Goal: Task Accomplishment & Management: Use online tool/utility

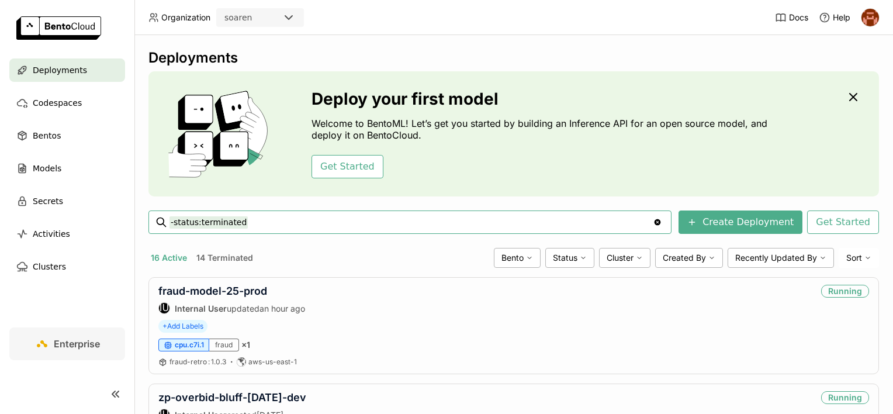
drag, startPoint x: 251, startPoint y: 223, endPoint x: 152, endPoint y: 220, distance: 99.4
click at [152, 220] on div "-status:terminated -status:terminated Clear value" at bounding box center [410, 221] width 523 height 23
click at [248, 223] on input "-status:terminated" at bounding box center [412, 222] width 484 height 19
drag, startPoint x: 172, startPoint y: 219, endPoint x: 266, endPoint y: 223, distance: 94.3
click at [266, 223] on input "-status:terminated" at bounding box center [412, 222] width 484 height 19
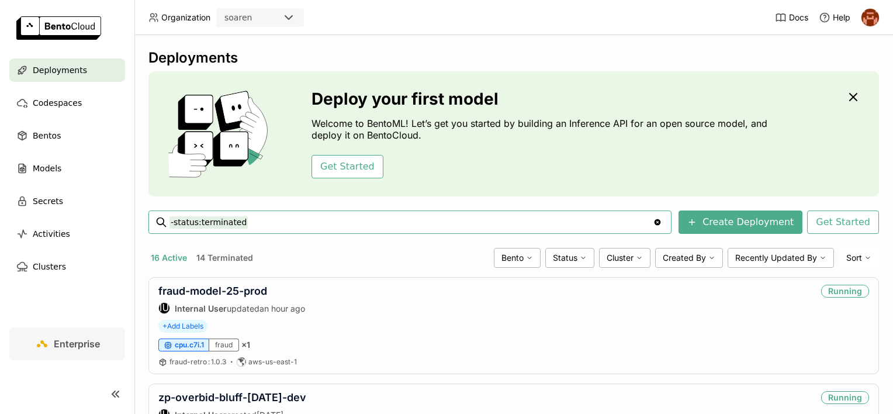
click at [266, 223] on input "-status:terminated" at bounding box center [412, 222] width 484 height 19
drag, startPoint x: 253, startPoint y: 222, endPoint x: 153, endPoint y: 225, distance: 99.4
click at [153, 225] on div "-status:terminated -status:terminated Clear value" at bounding box center [410, 221] width 523 height 23
click at [253, 285] on link "fraud-model-25-prod" at bounding box center [212, 291] width 109 height 12
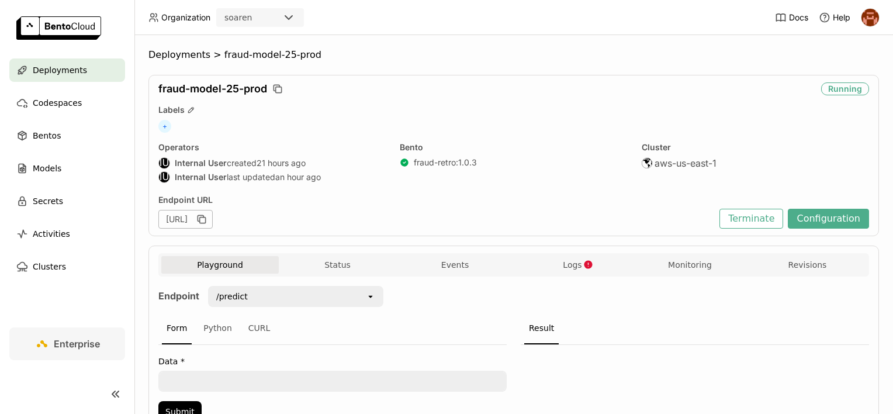
drag, startPoint x: 418, startPoint y: 218, endPoint x: 145, endPoint y: 56, distance: 317.5
click at [145, 56] on div "Deployments > fraud-model-25-prod fraud-model-25-prod Running Labels + Operator…" at bounding box center [513, 224] width 759 height 379
click at [536, 61] on div "Deployments > fraud-model-25-prod fraud-model-25-prod Running Labels + Operator…" at bounding box center [514, 256] width 731 height 415
click at [587, 274] on div "Playground Status Events Logs Monitoring Revisions" at bounding box center [513, 266] width 705 height 20
click at [587, 269] on button "Logs" at bounding box center [573, 265] width 118 height 18
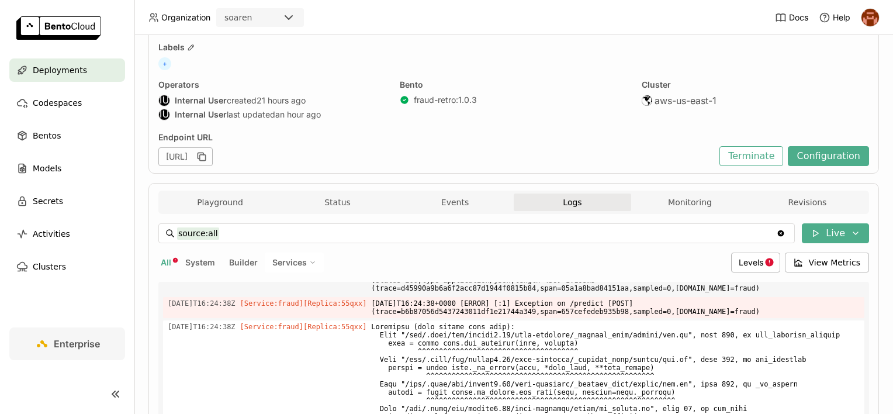
scroll to position [329, 0]
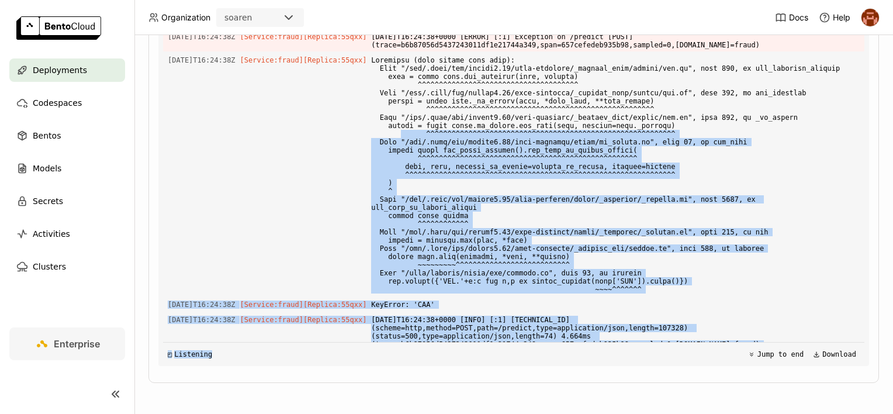
drag, startPoint x: 397, startPoint y: 135, endPoint x: 580, endPoint y: 345, distance: 278.5
click at [580, 345] on div "Load older logs [DATE]T16:08:59Z [Service:fraud] [Replica: 55qxx ] data does no…" at bounding box center [514, 190] width 702 height 351
drag, startPoint x: 580, startPoint y: 345, endPoint x: 565, endPoint y: 357, distance: 19.5
click at [565, 357] on div "◲ Listening Jump to end Download" at bounding box center [514, 354] width 702 height 24
click at [551, 360] on div "◳ Listening Jump to end Download" at bounding box center [514, 354] width 702 height 24
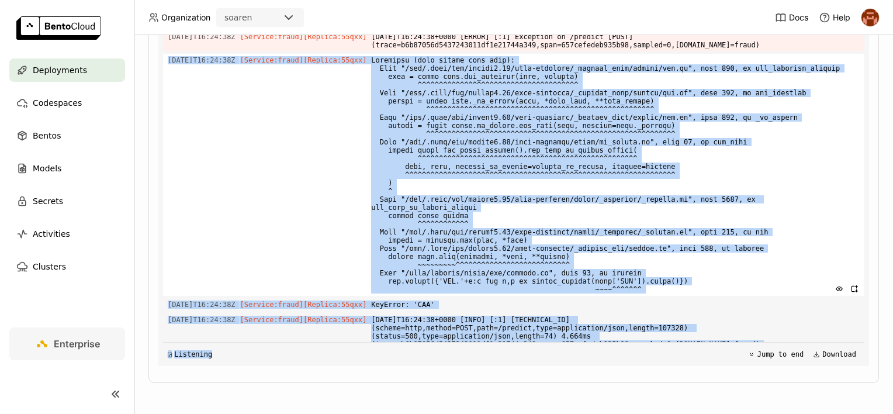
drag, startPoint x: 546, startPoint y: 357, endPoint x: 168, endPoint y: 63, distance: 477.9
click at [168, 63] on div "Load older logs [DATE]T16:08:59Z [Service:fraud] [Replica: 55qxx ] data does no…" at bounding box center [514, 190] width 702 height 351
drag, startPoint x: 168, startPoint y: 63, endPoint x: 182, endPoint y: 117, distance: 55.6
click at [182, 117] on div "[DATE]T16:24:38Z [Service:fraud] [Replica: 55qxx ]" at bounding box center [514, 175] width 702 height 242
click at [199, 140] on div "[DATE]T16:24:38Z [Service:fraud] [Replica: 55qxx ]" at bounding box center [514, 175] width 702 height 242
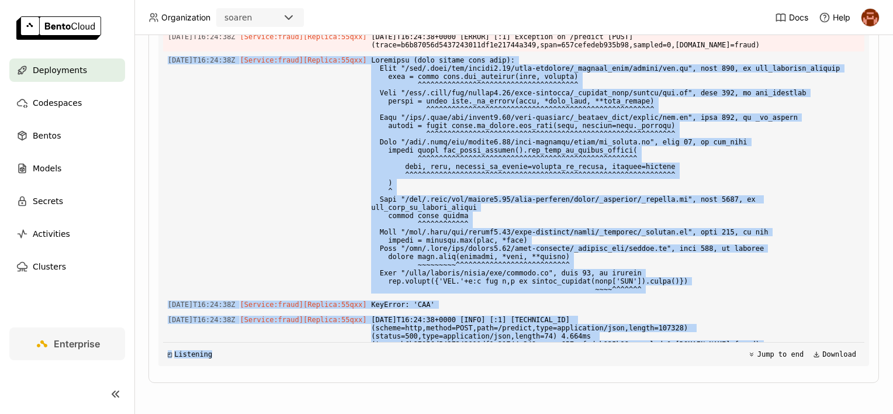
drag, startPoint x: 169, startPoint y: 57, endPoint x: 463, endPoint y: 353, distance: 416.7
click at [463, 353] on div "Load older logs [DATE]T16:08:59Z [Service:fraud] [Replica: 55qxx ] data does no…" at bounding box center [514, 190] width 702 height 351
drag, startPoint x: 463, startPoint y: 353, endPoint x: 450, endPoint y: 363, distance: 16.3
click at [450, 363] on div "◱ Listening Jump to end Download" at bounding box center [514, 354] width 702 height 24
click at [464, 365] on div "source:all source:all Clear value Live All System Builder Services Levels View …" at bounding box center [513, 161] width 711 height 428
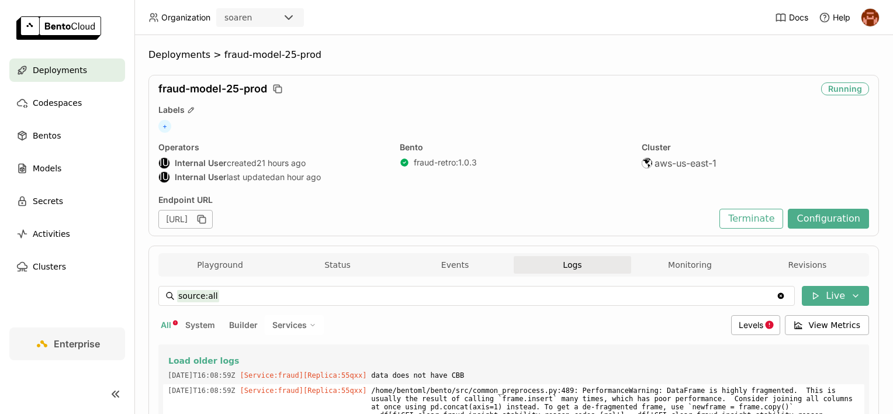
scroll to position [30, 0]
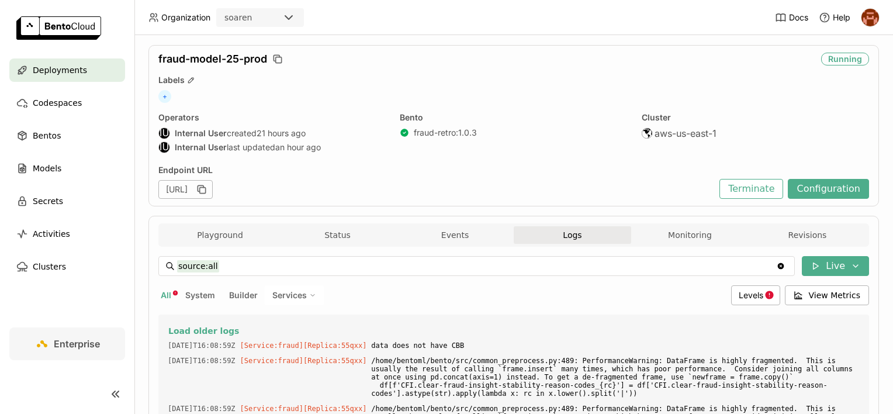
click at [244, 265] on input "source:all" at bounding box center [476, 266] width 599 height 19
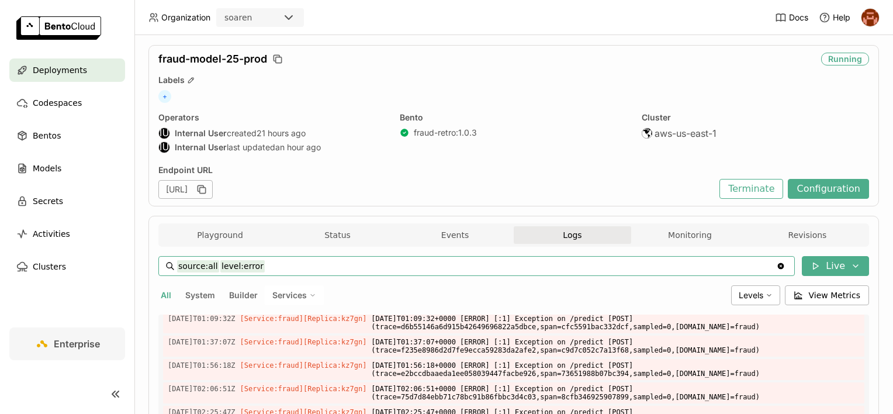
scroll to position [626, 0]
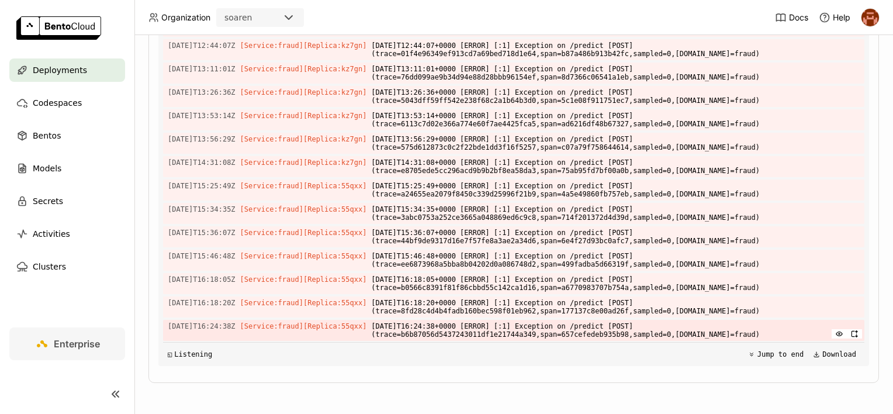
click at [474, 331] on span "[DATE]T16:24:38+0000 [ERROR] [:1] Exception on /predict [POST] (trace=b6b87056d…" at bounding box center [615, 330] width 489 height 21
click at [851, 332] on icon "button" at bounding box center [855, 334] width 8 height 8
type input "source:all"
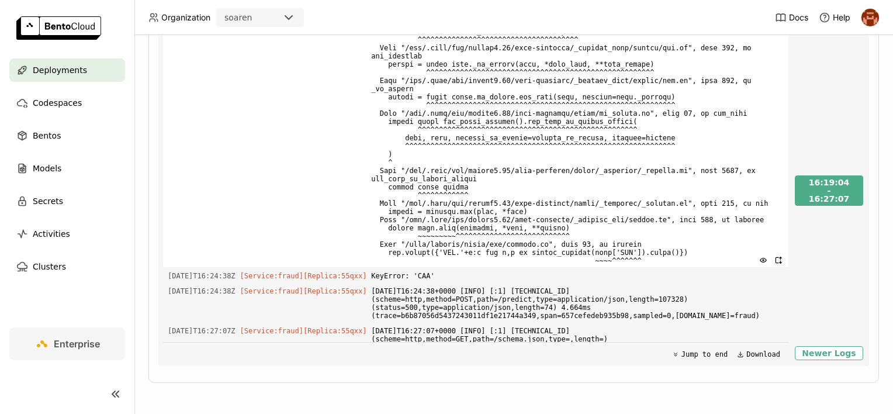
scroll to position [477, 0]
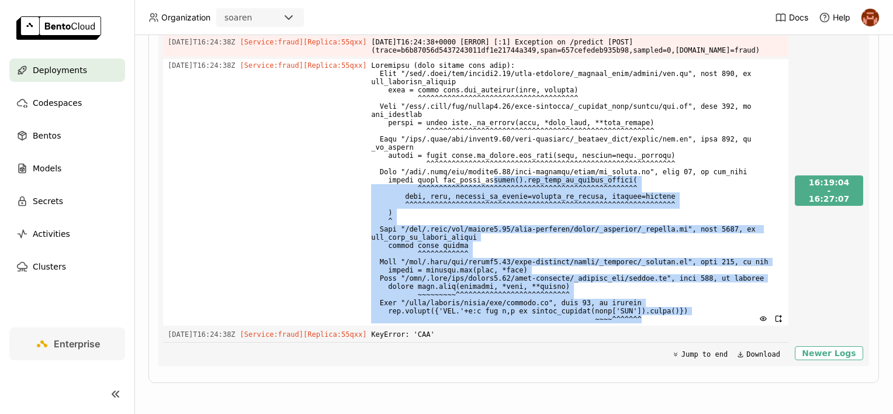
drag, startPoint x: 660, startPoint y: 319, endPoint x: 479, endPoint y: 179, distance: 227.9
click at [479, 179] on span at bounding box center [577, 192] width 413 height 267
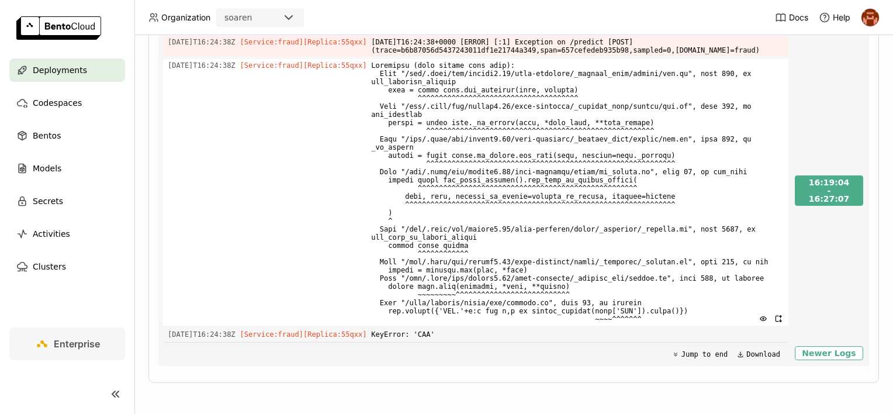
drag, startPoint x: 479, startPoint y: 179, endPoint x: 341, endPoint y: 137, distance: 144.1
click at [341, 137] on div "[DATE]T16:24:38Z [Service:fraud] [Replica: 55qxx ]" at bounding box center [476, 192] width 626 height 267
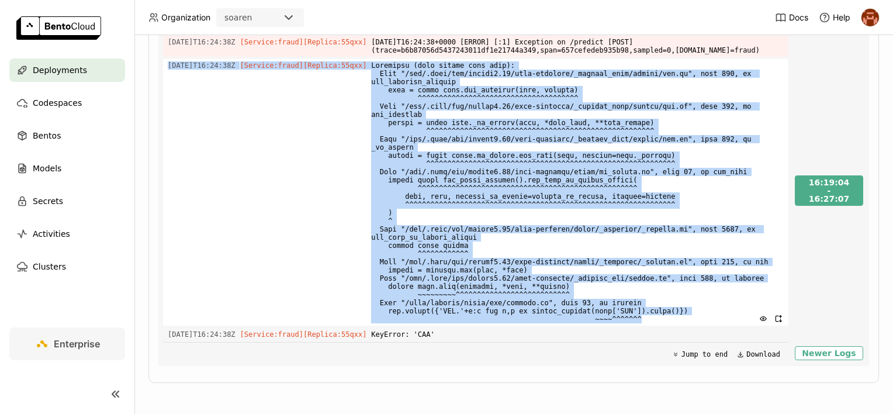
drag, startPoint x: 166, startPoint y: 69, endPoint x: 667, endPoint y: 320, distance: 560.1
click at [667, 320] on div "[DATE]T16:24:38Z [Service:fraud] [Replica: 55qxx ]" at bounding box center [476, 192] width 626 height 267
click at [528, 243] on span at bounding box center [577, 192] width 413 height 267
drag, startPoint x: 669, startPoint y: 323, endPoint x: 163, endPoint y: 75, distance: 563.0
click at [163, 75] on div "[DATE]T16:24:38Z [Service:fraud] [Replica: 55qxx ]" at bounding box center [476, 192] width 626 height 267
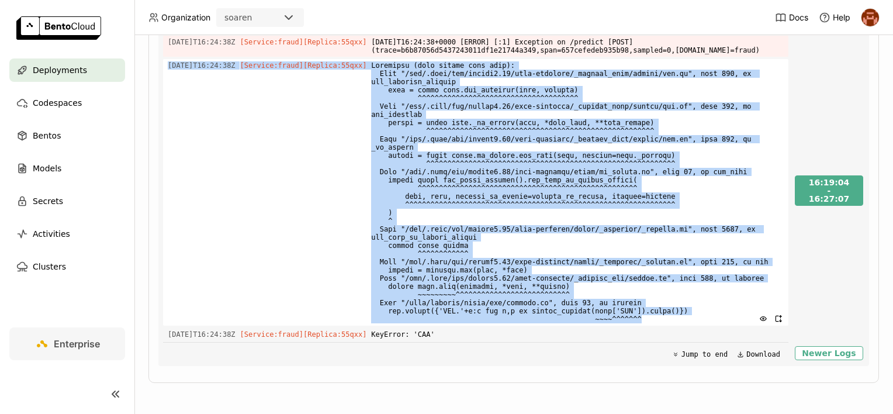
click at [163, 75] on div "[DATE]T16:19:04Z [Service:fraud] [Replica: 55qxx ] /home/bentoml/bento/src/comm…" at bounding box center [475, 190] width 635 height 351
click at [163, 75] on div "[DATE]T16:24:38Z [Service:fraud] [Replica: 55qxx ]" at bounding box center [476, 192] width 626 height 267
drag, startPoint x: 163, startPoint y: 75, endPoint x: 635, endPoint y: 325, distance: 533.6
click at [635, 325] on div "[DATE]T16:24:38Z [Service:fraud] [Replica: 55qxx ]" at bounding box center [476, 192] width 626 height 267
drag, startPoint x: 635, startPoint y: 325, endPoint x: 576, endPoint y: 267, distance: 82.3
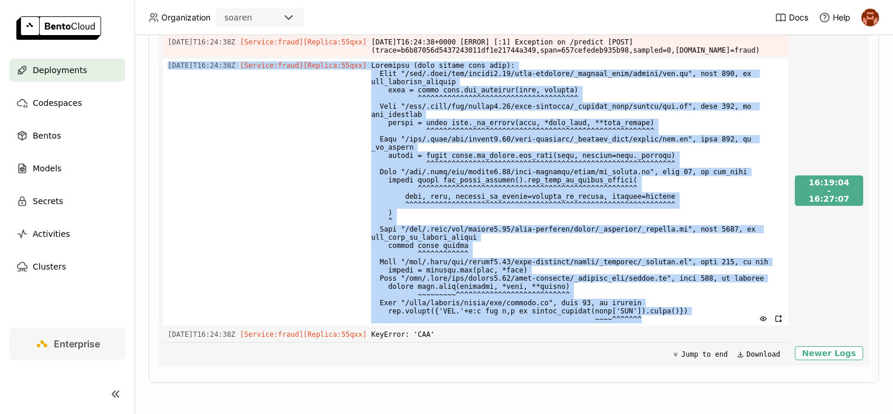
click at [576, 267] on span at bounding box center [577, 192] width 413 height 267
click at [559, 250] on span at bounding box center [577, 192] width 413 height 267
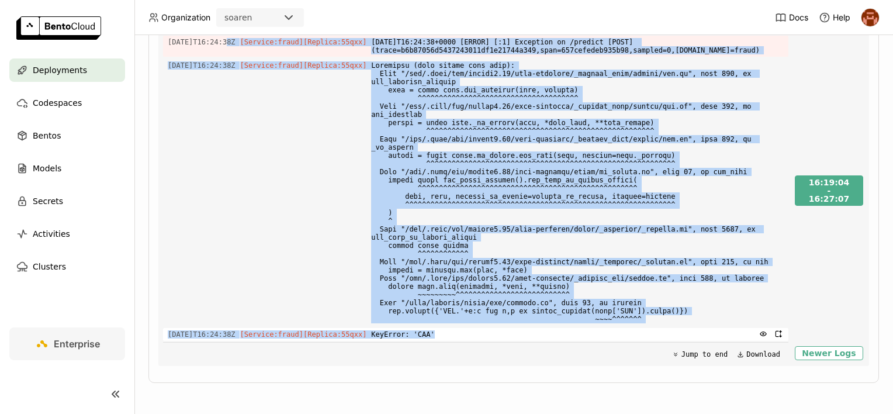
drag, startPoint x: 221, startPoint y: 45, endPoint x: 499, endPoint y: 330, distance: 397.8
click at [499, 330] on div "[DATE]T16:19:04Z [Service:fraud] [Replica: 55qxx ] /home/bentoml/bento/src/comm…" at bounding box center [476, 190] width 626 height 351
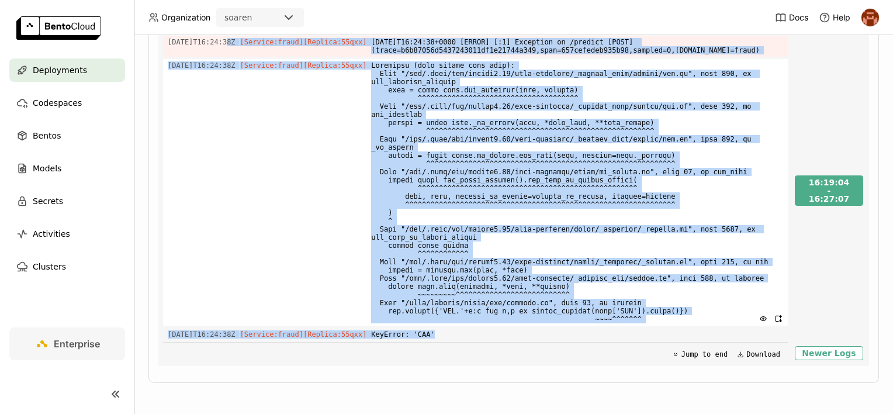
drag, startPoint x: 499, startPoint y: 330, endPoint x: 365, endPoint y: 251, distance: 155.4
click at [365, 251] on div "[DATE]T16:24:38Z [Service:fraud] [Replica: 55qxx ]" at bounding box center [476, 192] width 626 height 267
click at [356, 275] on div "[DATE]T16:24:38Z [Service:fraud] [Replica: 55qxx ]" at bounding box center [476, 192] width 626 height 267
